Goal: Task Accomplishment & Management: Use online tool/utility

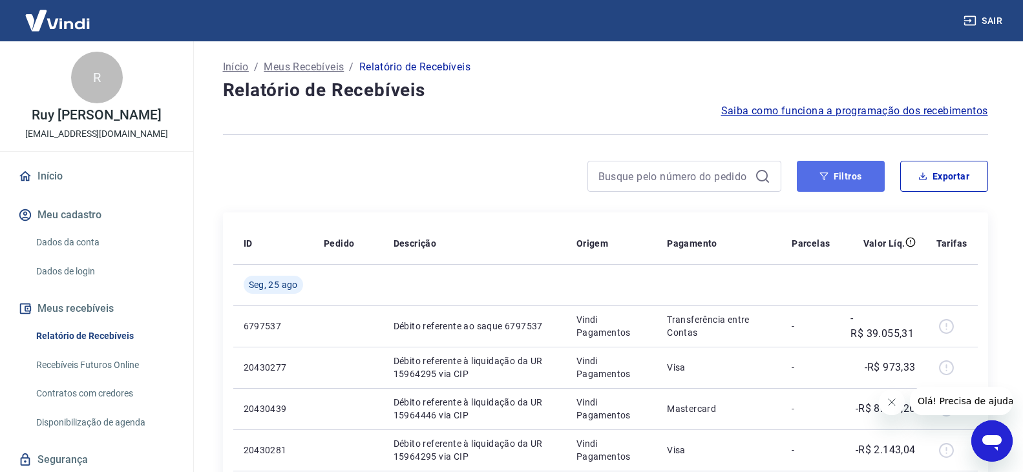
click at [847, 169] on button "Filtros" at bounding box center [840, 176] width 88 height 31
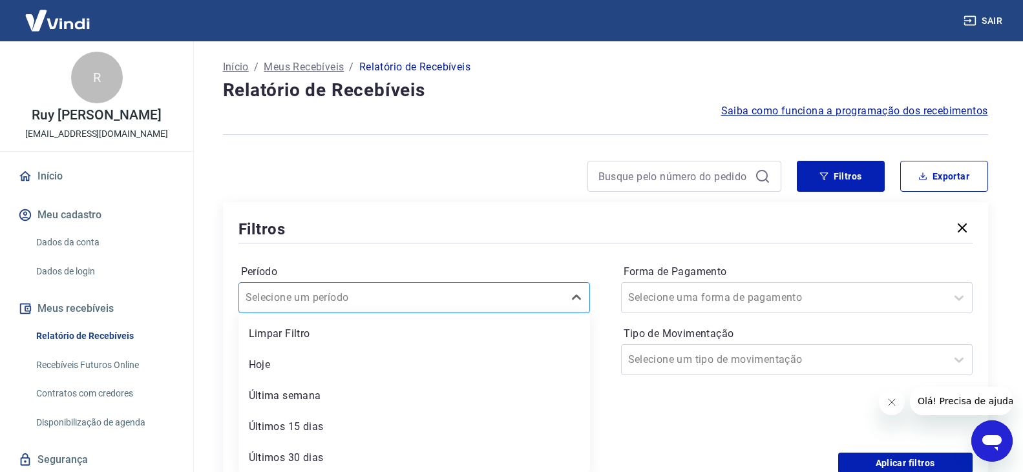
click at [404, 296] on div "option Limpar Filtro focused, 1 of 7. 7 results available. Use Up and Down to c…" at bounding box center [413, 297] width 351 height 31
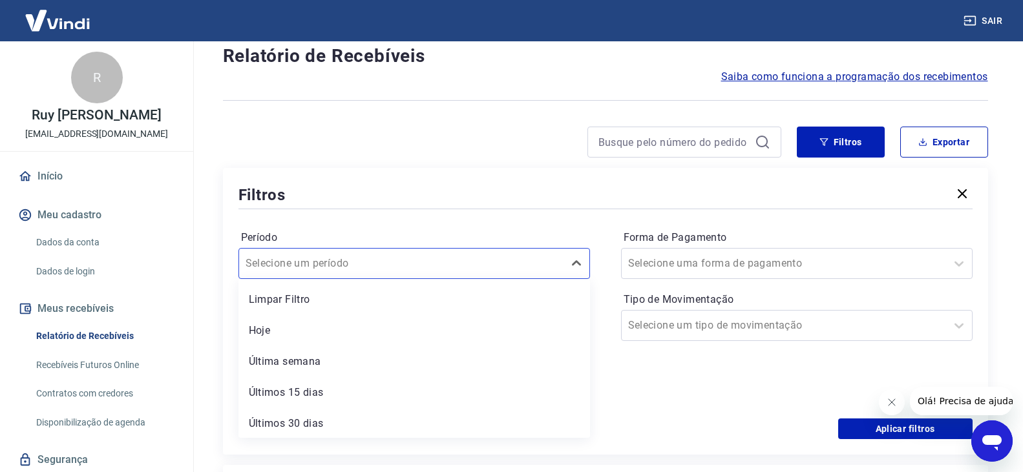
scroll to position [35, 0]
click at [501, 214] on div "Período option Limpar Filtro focused, 1 of 7. 7 results available. Use Up and D…" at bounding box center [605, 314] width 734 height 207
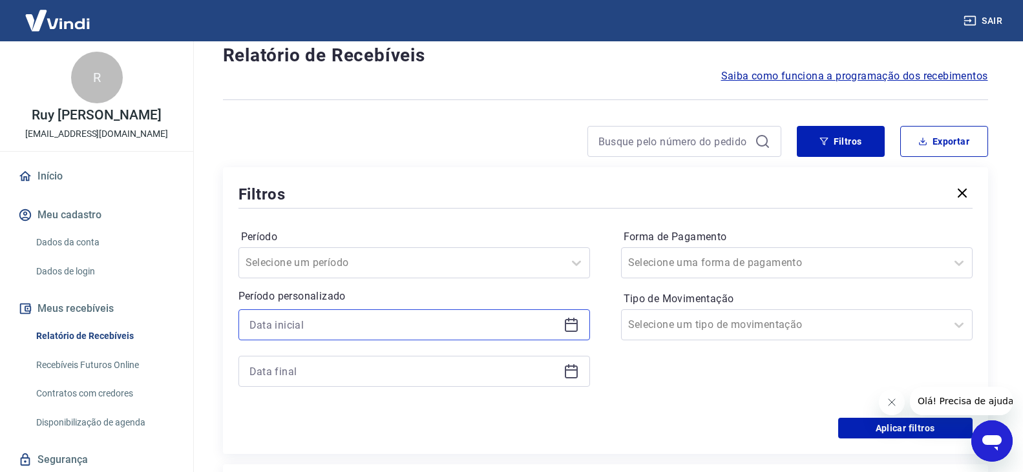
click at [442, 317] on input at bounding box center [403, 324] width 309 height 19
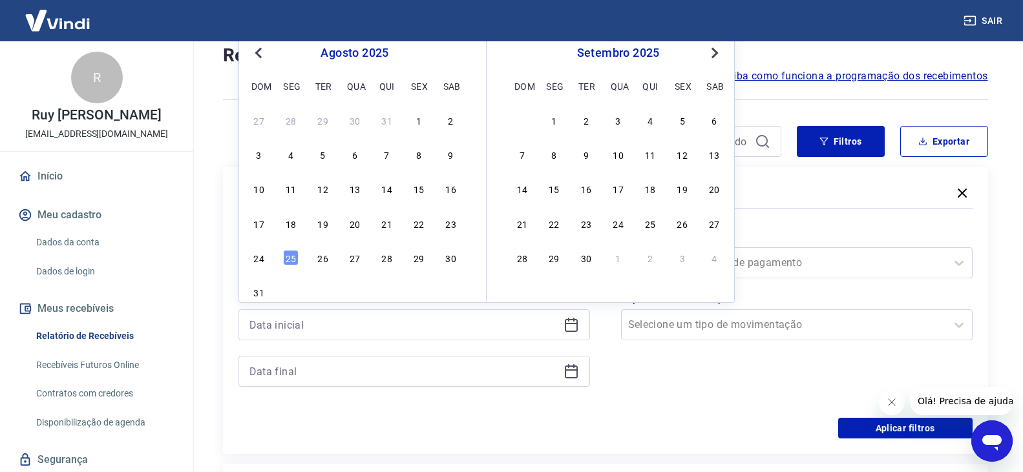
drag, startPoint x: 256, startPoint y: 58, endPoint x: 262, endPoint y: 69, distance: 12.7
click at [256, 58] on button "Previous Month" at bounding box center [259, 53] width 16 height 16
drag, startPoint x: 357, startPoint y: 254, endPoint x: 419, endPoint y: 369, distance: 131.5
click at [357, 254] on div "30" at bounding box center [355, 258] width 16 height 16
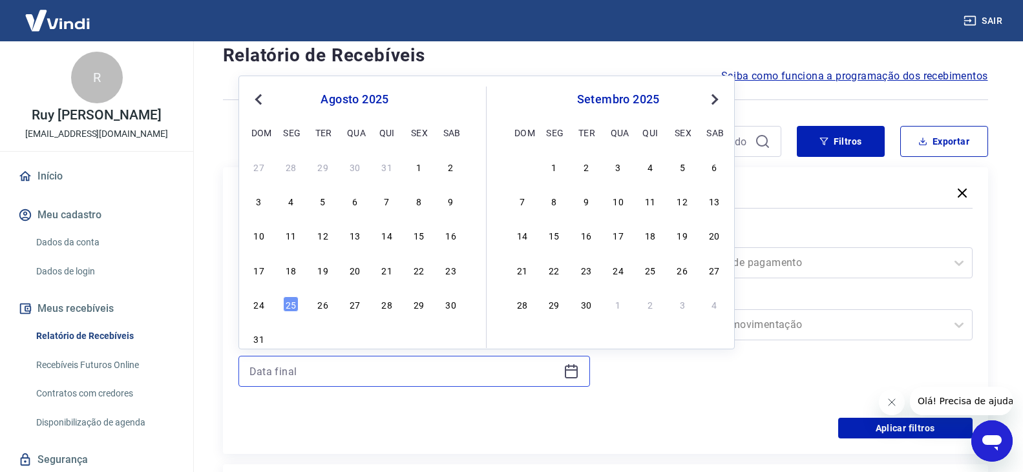
click at [421, 369] on input at bounding box center [403, 371] width 309 height 19
type input "[DATE]"
click at [300, 306] on div "24 25 26 27 28 29 30" at bounding box center [354, 304] width 211 height 19
click at [289, 304] on div "25" at bounding box center [291, 304] width 16 height 16
click at [395, 422] on div "Aplicar filtros" at bounding box center [605, 428] width 734 height 21
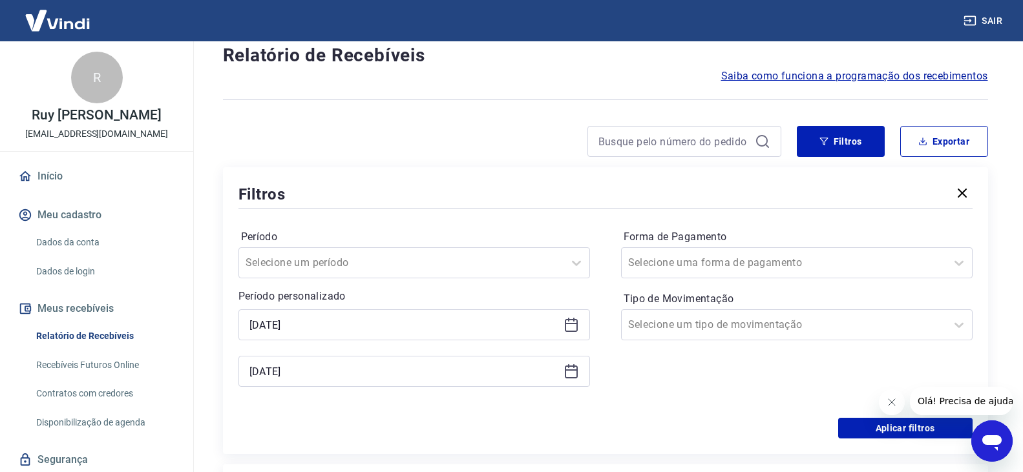
type input "[DATE]"
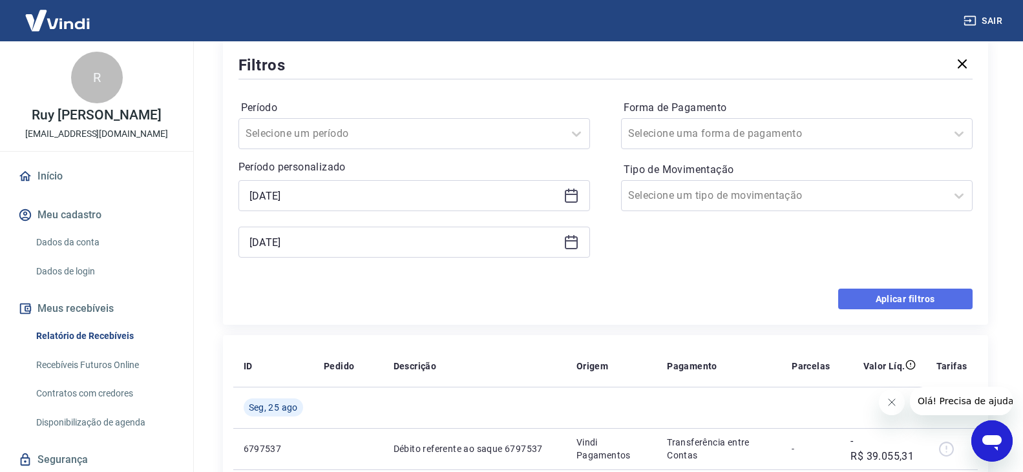
click at [876, 300] on button "Aplicar filtros" at bounding box center [905, 299] width 134 height 21
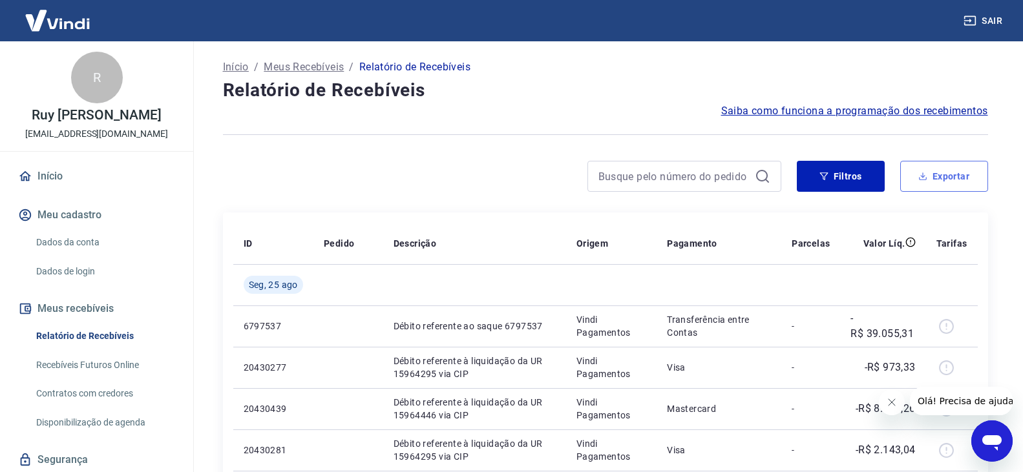
click at [935, 171] on button "Exportar" at bounding box center [944, 176] width 88 height 31
type input "[DATE]"
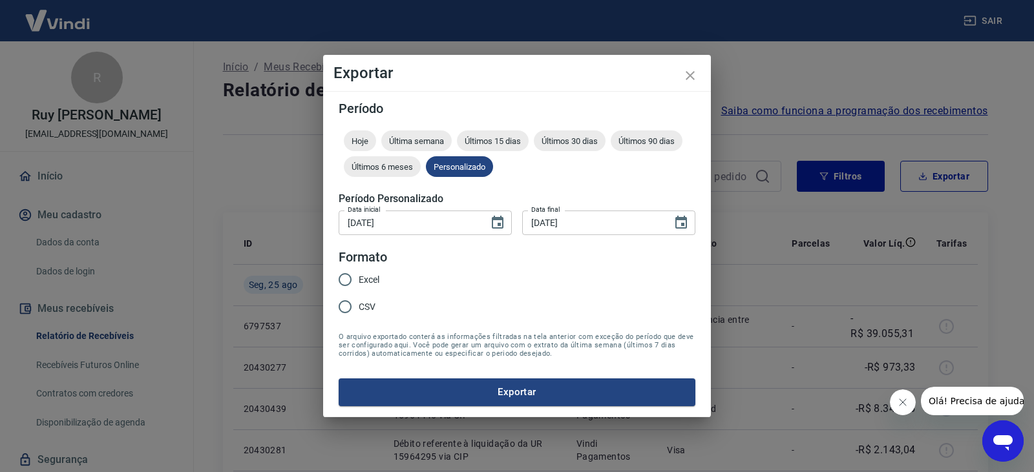
click at [359, 278] on span "Excel" at bounding box center [368, 280] width 21 height 14
click at [358, 278] on input "Excel" at bounding box center [344, 279] width 27 height 27
radio input "true"
click at [532, 385] on button "Exportar" at bounding box center [516, 392] width 357 height 27
